Goal: Use online tool/utility: Utilize a website feature to perform a specific function

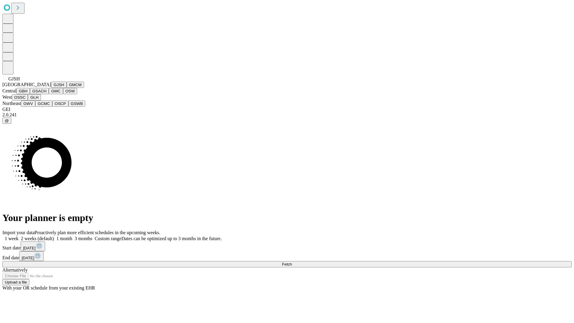
click at [51, 88] on button "GJSH" at bounding box center [59, 85] width 16 height 6
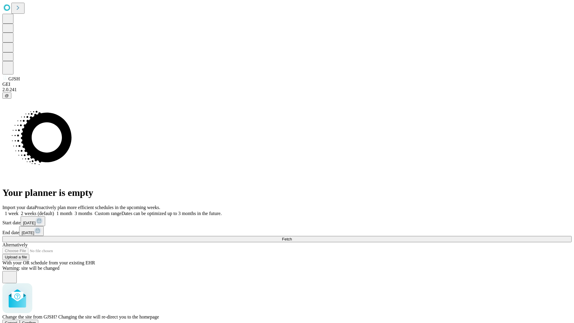
click at [36, 321] on span "Confirm" at bounding box center [29, 323] width 14 height 4
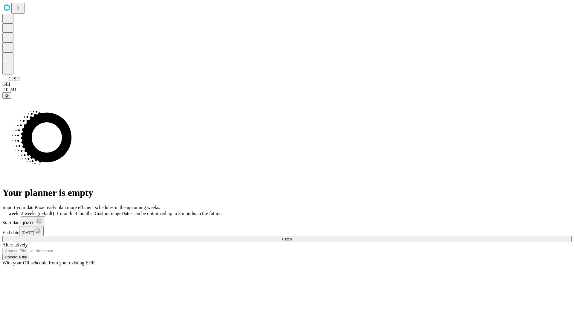
click at [72, 211] on label "1 month" at bounding box center [63, 213] width 18 height 5
click at [292, 237] on span "Fetch" at bounding box center [287, 239] width 10 height 4
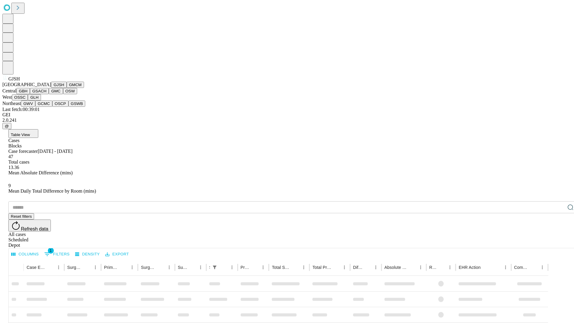
click at [67, 88] on button "GMCM" at bounding box center [75, 85] width 17 height 6
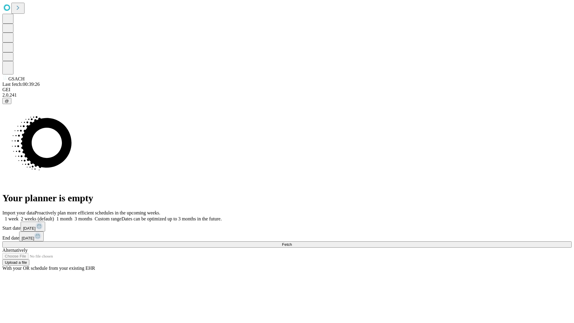
click at [72, 216] on label "1 month" at bounding box center [63, 218] width 18 height 5
click at [292, 242] on span "Fetch" at bounding box center [287, 244] width 10 height 4
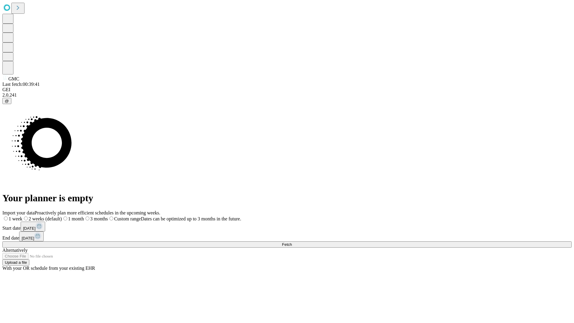
click at [84, 216] on label "1 month" at bounding box center [73, 218] width 22 height 5
click at [292, 242] on span "Fetch" at bounding box center [287, 244] width 10 height 4
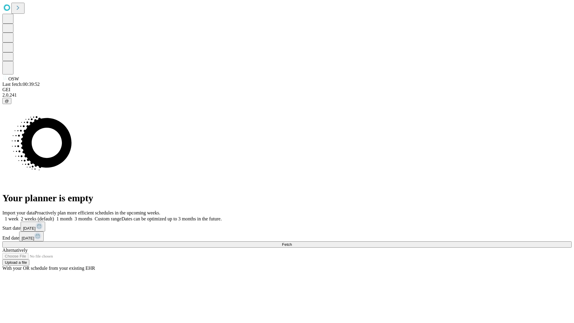
click at [72, 216] on label "1 month" at bounding box center [63, 218] width 18 height 5
click at [292, 242] on span "Fetch" at bounding box center [287, 244] width 10 height 4
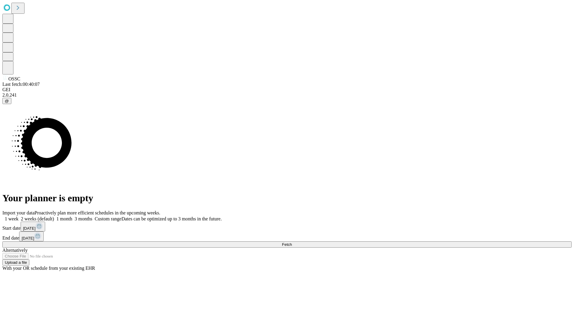
click at [72, 216] on label "1 month" at bounding box center [63, 218] width 18 height 5
click at [292, 242] on span "Fetch" at bounding box center [287, 244] width 10 height 4
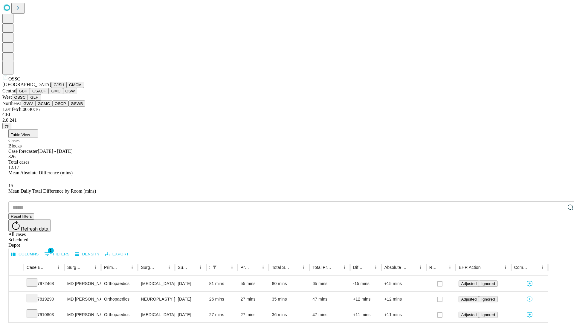
click at [41, 100] on button "GLH" at bounding box center [34, 97] width 13 height 6
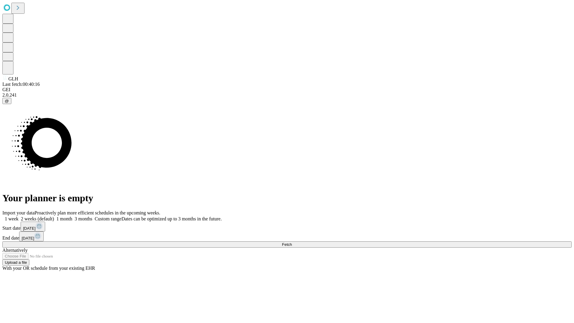
click at [72, 216] on label "1 month" at bounding box center [63, 218] width 18 height 5
click at [292, 242] on span "Fetch" at bounding box center [287, 244] width 10 height 4
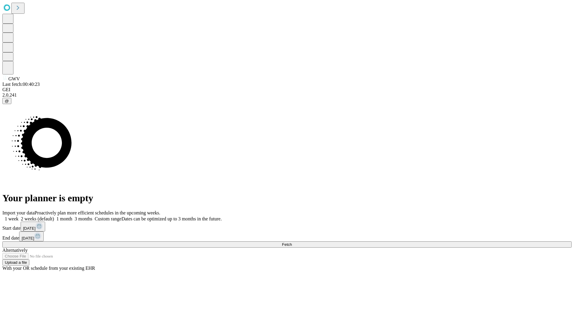
click at [72, 216] on label "1 month" at bounding box center [63, 218] width 18 height 5
click at [292, 242] on span "Fetch" at bounding box center [287, 244] width 10 height 4
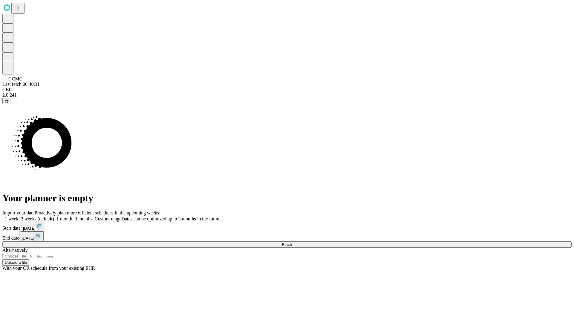
click at [72, 216] on label "1 month" at bounding box center [63, 218] width 18 height 5
click at [292, 242] on span "Fetch" at bounding box center [287, 244] width 10 height 4
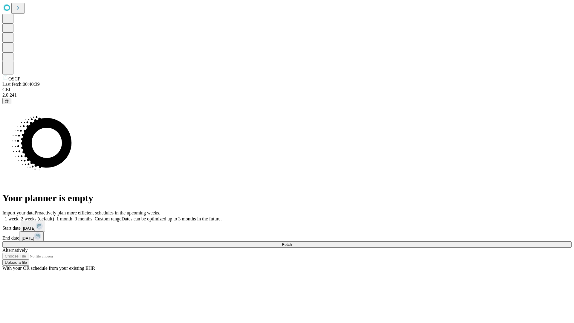
click at [72, 216] on label "1 month" at bounding box center [63, 218] width 18 height 5
click at [292, 242] on span "Fetch" at bounding box center [287, 244] width 10 height 4
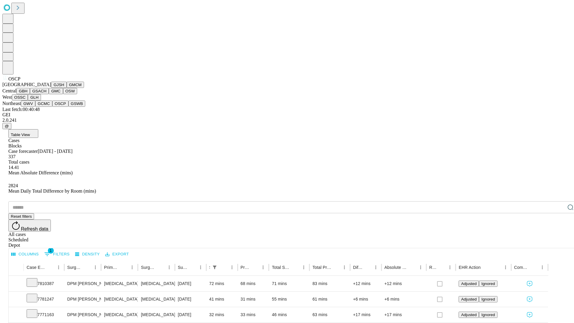
click at [68, 107] on button "GSWB" at bounding box center [76, 103] width 17 height 6
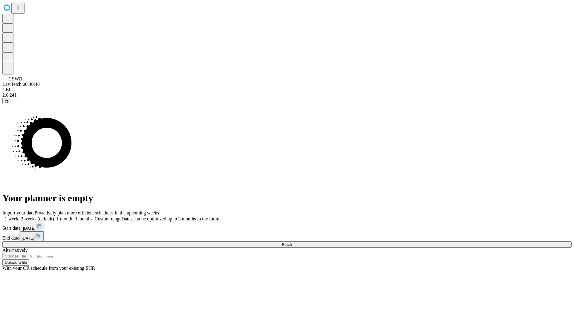
click at [72, 216] on label "1 month" at bounding box center [63, 218] width 18 height 5
click at [292, 242] on span "Fetch" at bounding box center [287, 244] width 10 height 4
